Goal: Information Seeking & Learning: Learn about a topic

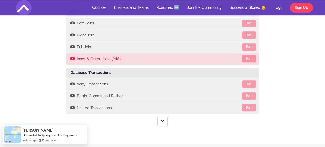
scroll to position [1106, 0]
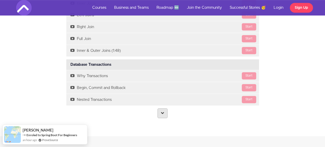
click at [161, 111] on icon at bounding box center [162, 112] width 3 height 3
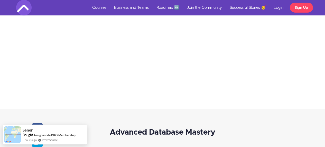
scroll to position [489, 0]
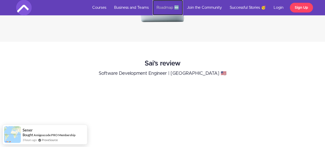
click at [165, 6] on link "Roadmap 🆕" at bounding box center [168, 7] width 30 height 15
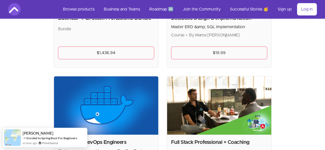
scroll to position [257, 0]
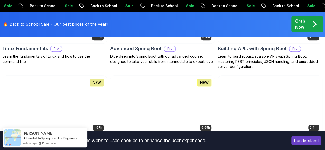
scroll to position [180, 0]
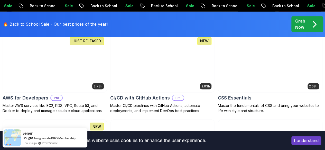
scroll to position [463, 0]
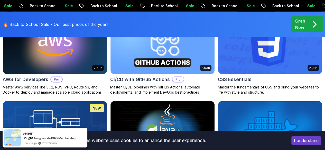
click at [110, 100] on img at bounding box center [54, 130] width 109 height 61
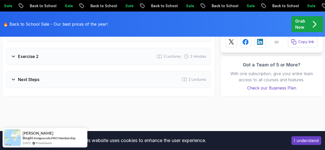
scroll to position [1028, 0]
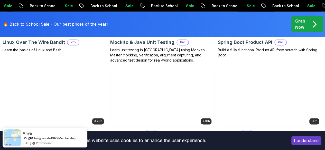
scroll to position [1311, 0]
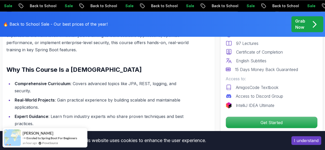
scroll to position [463, 0]
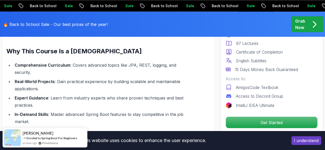
click at [138, 62] on li "Comprehensive Curriculum : Covers advanced topics like JPA, REST, logging, and …" at bounding box center [101, 69] width 177 height 14
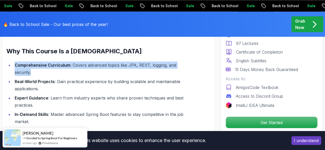
click at [138, 62] on li "Comprehensive Curriculum : Covers advanced topics like JPA, REST, logging, and …" at bounding box center [101, 69] width 177 height 14
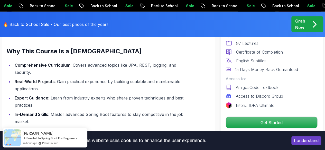
click at [88, 76] on ul "Comprehensive Curriculum : Covers advanced topics like JPA, REST, logging, and …" at bounding box center [98, 94] width 184 height 64
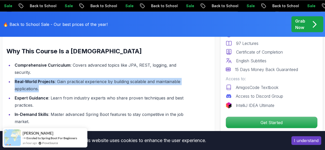
click at [88, 76] on ul "Comprehensive Curriculum : Covers advanced topics like JPA, REST, logging, and …" at bounding box center [98, 94] width 184 height 64
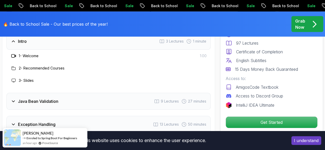
scroll to position [823, 0]
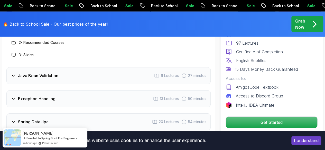
click at [84, 74] on div "Java Bean Validation 9 Lectures 27 minutes" at bounding box center [108, 75] width 204 height 17
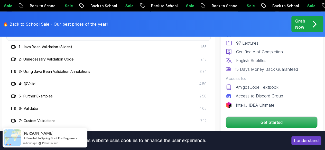
scroll to position [797, 0]
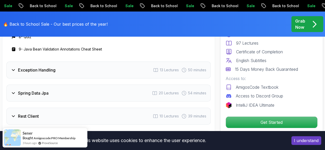
click at [86, 71] on div "Exception Handling 13 Lectures 50 minutes" at bounding box center [108, 70] width 204 height 17
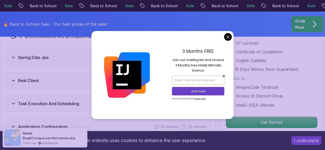
scroll to position [1003, 0]
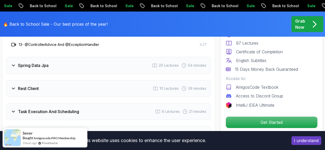
click at [61, 70] on div "Spring Data Jpa 20 Lectures 54 minutes" at bounding box center [108, 65] width 204 height 17
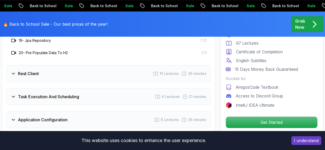
scroll to position [1131, 0]
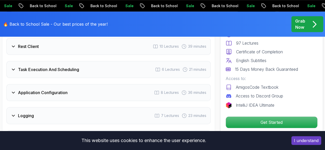
click at [62, 44] on div "Rest Client 10 Lectures 39 minutes" at bounding box center [108, 46] width 204 height 17
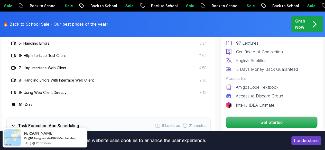
scroll to position [1003, 0]
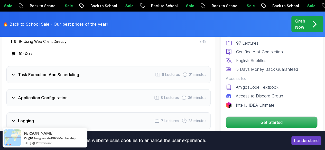
click at [68, 67] on div "Task Execution And Scheduling 6 Lectures 21 minutes" at bounding box center [108, 74] width 204 height 17
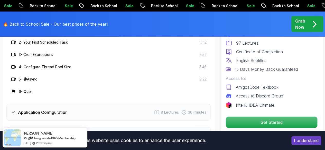
scroll to position [951, 0]
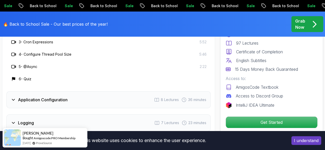
click at [78, 112] on div "Intro 3 Lectures 1 minute Java Bean Validation 9 Lectures 27 minutes Exception …" at bounding box center [108, 63] width 204 height 369
click at [81, 98] on div "Application Configuration 8 Lectures 36 minutes" at bounding box center [108, 100] width 204 height 17
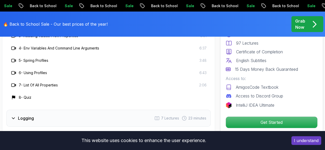
scroll to position [1003, 0]
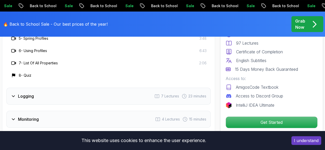
click at [82, 93] on div "Logging 7 Lectures 23 minutes" at bounding box center [108, 96] width 204 height 17
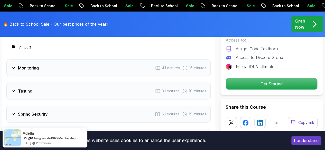
scroll to position [1080, 0]
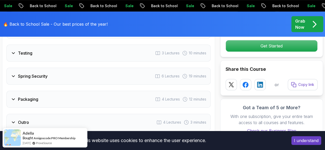
click at [91, 76] on div "Spring Security 6 Lectures 19 minutes" at bounding box center [108, 76] width 204 height 17
